Goal: Information Seeking & Learning: Find contact information

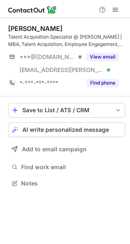
scroll to position [177, 130]
click at [118, 13] on span at bounding box center [115, 10] width 7 height 7
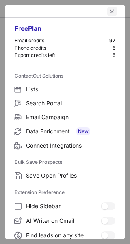
click at [109, 11] on span "left-button" at bounding box center [112, 11] width 7 height 7
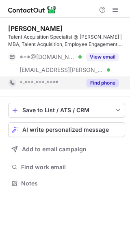
click at [97, 83] on button "Find phone" at bounding box center [103, 83] width 32 height 8
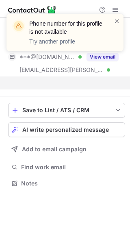
scroll to position [164, 130]
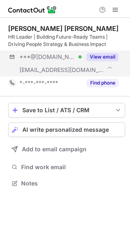
scroll to position [177, 130]
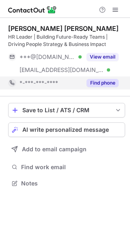
click at [100, 81] on button "Find phone" at bounding box center [103, 83] width 32 height 8
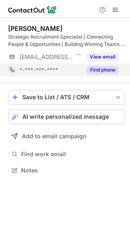
scroll to position [164, 130]
click at [107, 71] on button "Find phone" at bounding box center [103, 70] width 32 height 8
